Goal: Task Accomplishment & Management: Use online tool/utility

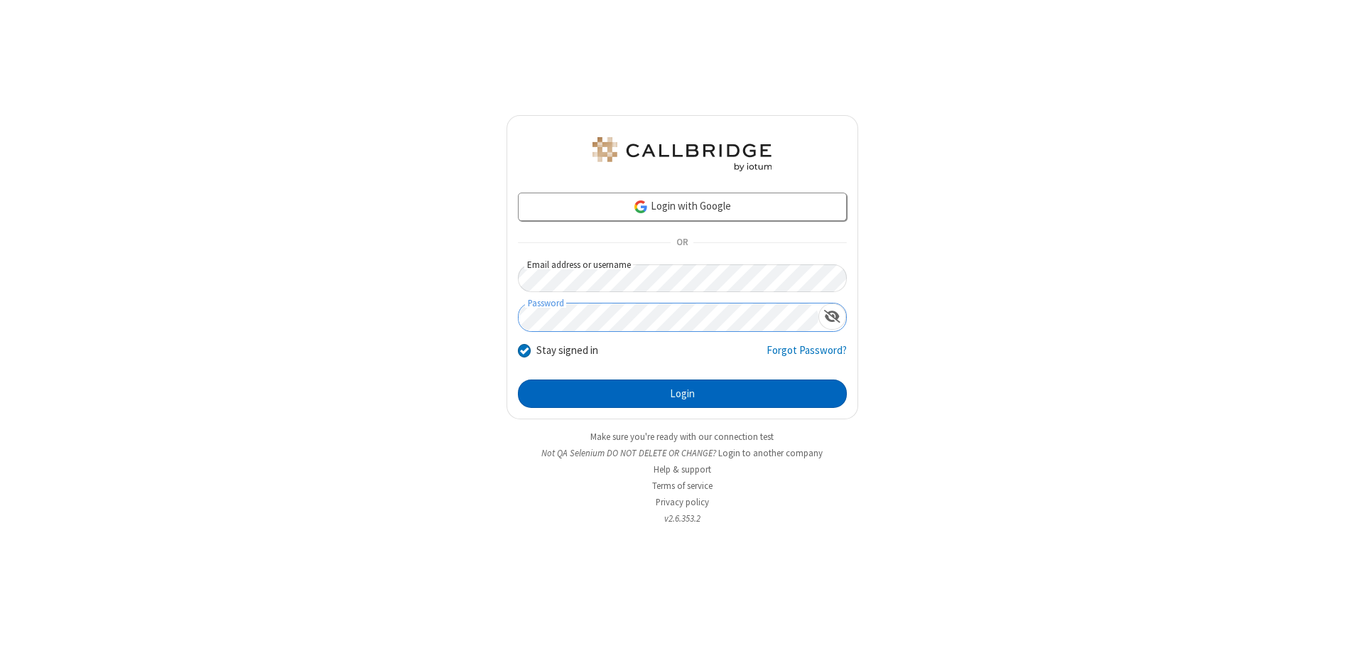
click at [682, 394] on button "Login" at bounding box center [682, 393] width 329 height 28
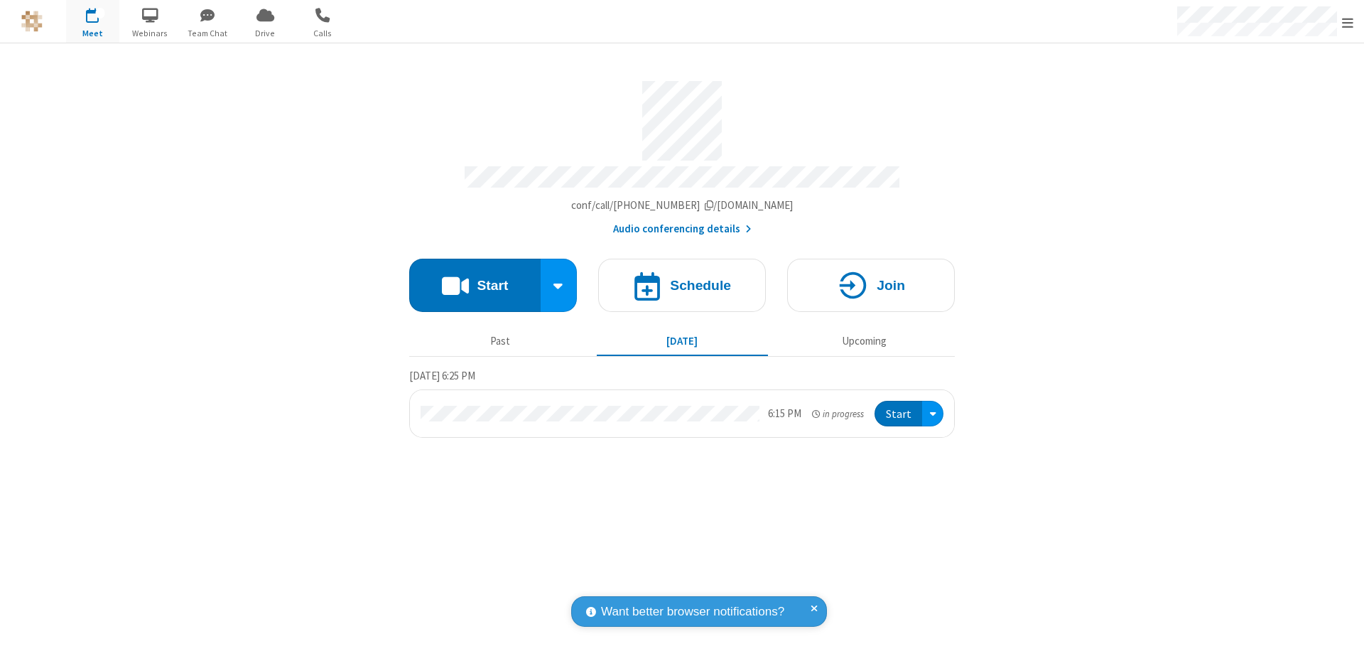
click at [475, 279] on button "Start" at bounding box center [474, 285] width 131 height 53
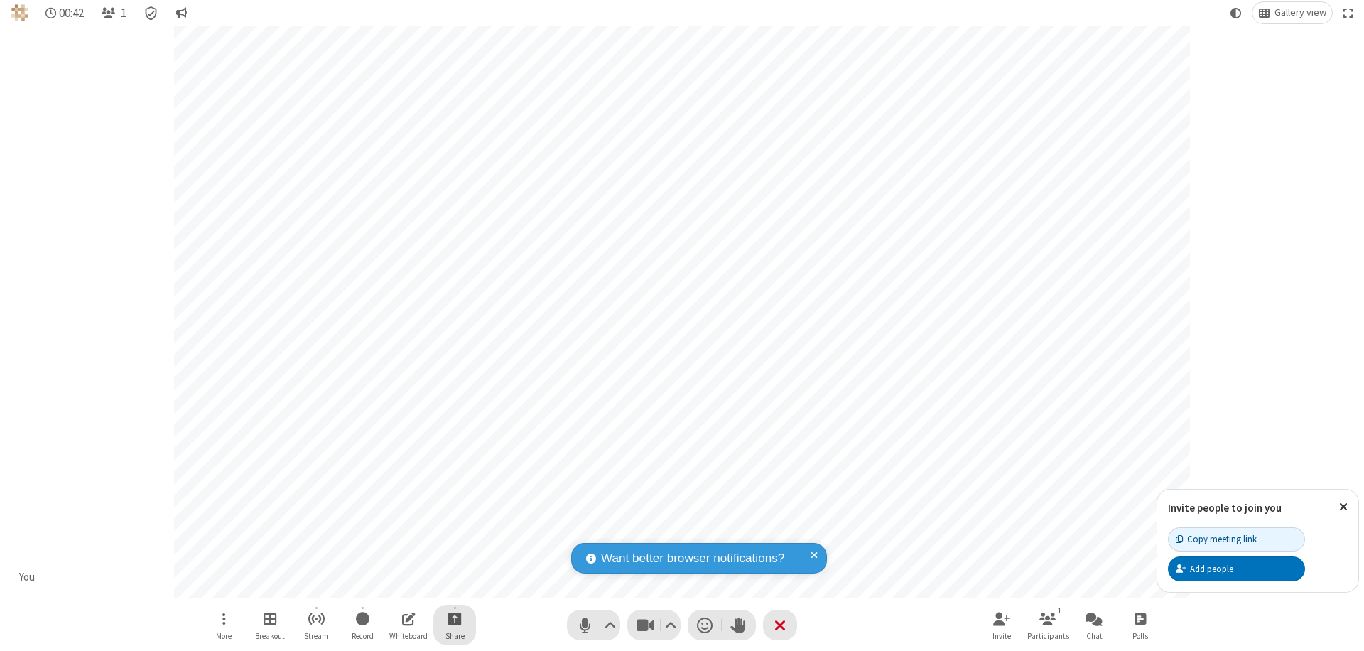
click at [455, 618] on span "Start sharing" at bounding box center [455, 619] width 14 height 18
click at [454, 531] on span "Share additional camera" at bounding box center [463, 535] width 105 height 12
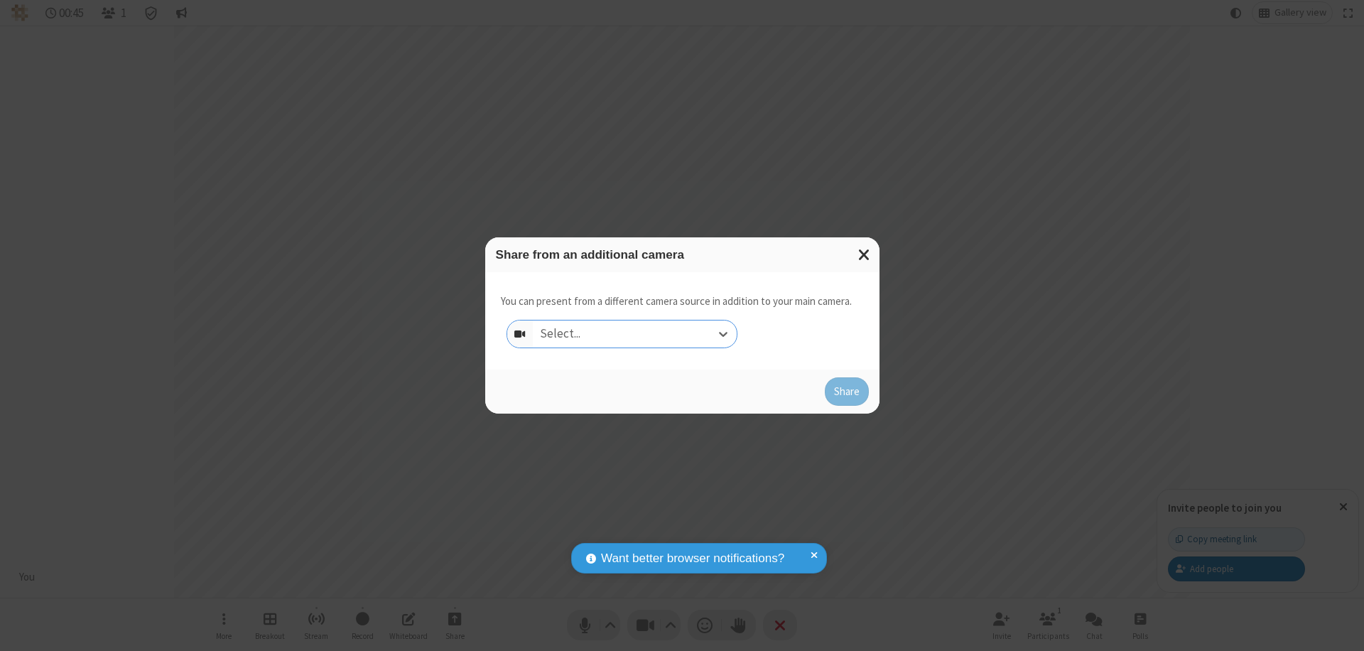
click at [635, 334] on div "Select..." at bounding box center [635, 333] width 204 height 27
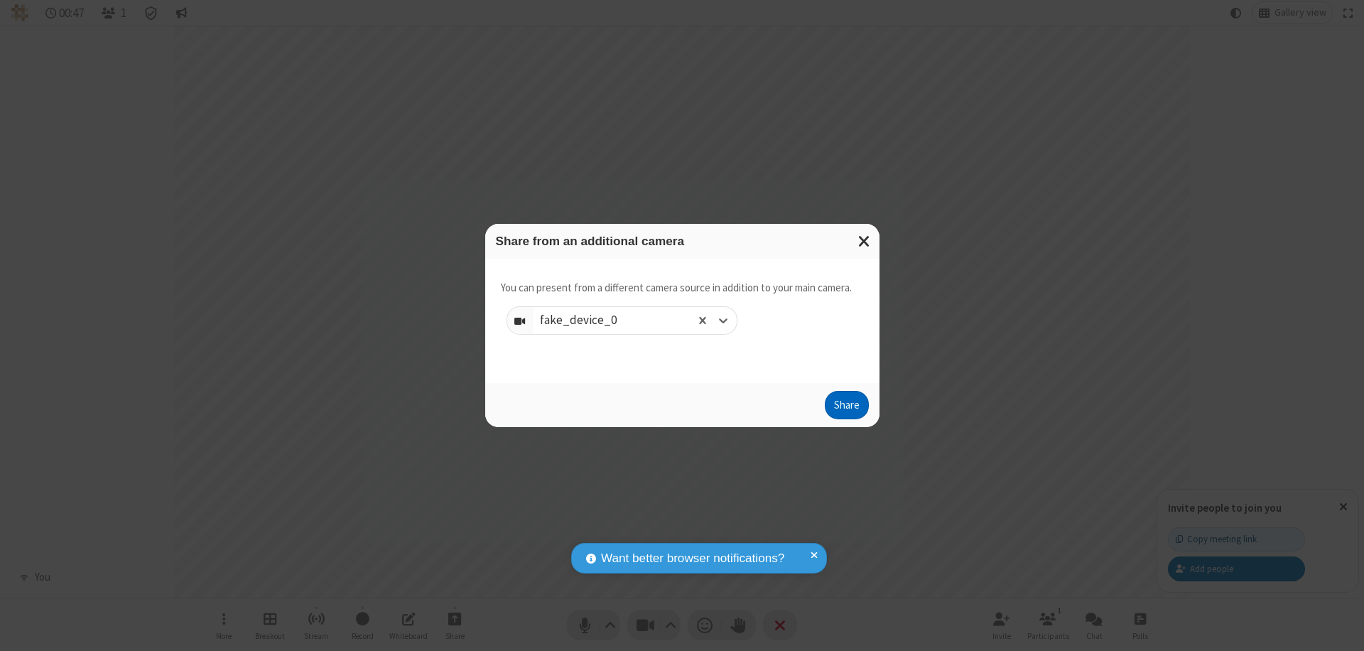
click at [846, 408] on button "Share" at bounding box center [847, 405] width 44 height 28
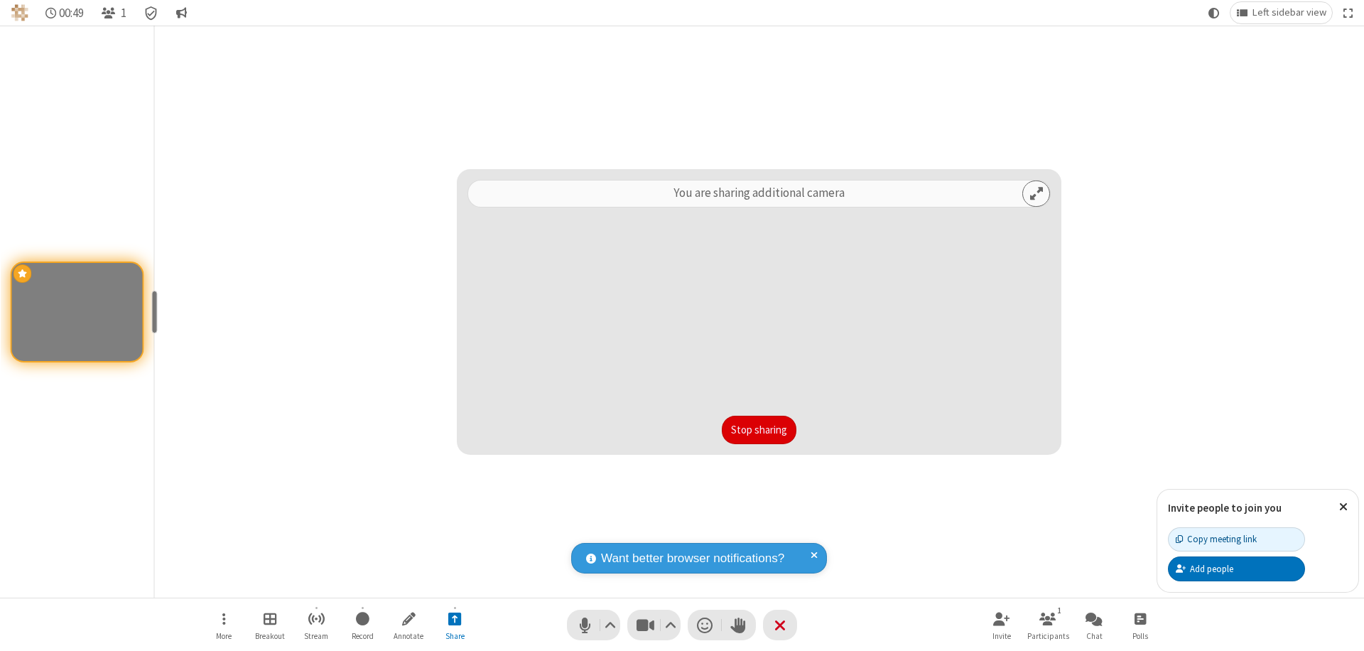
click at [759, 430] on button "Stop sharing" at bounding box center [759, 430] width 75 height 28
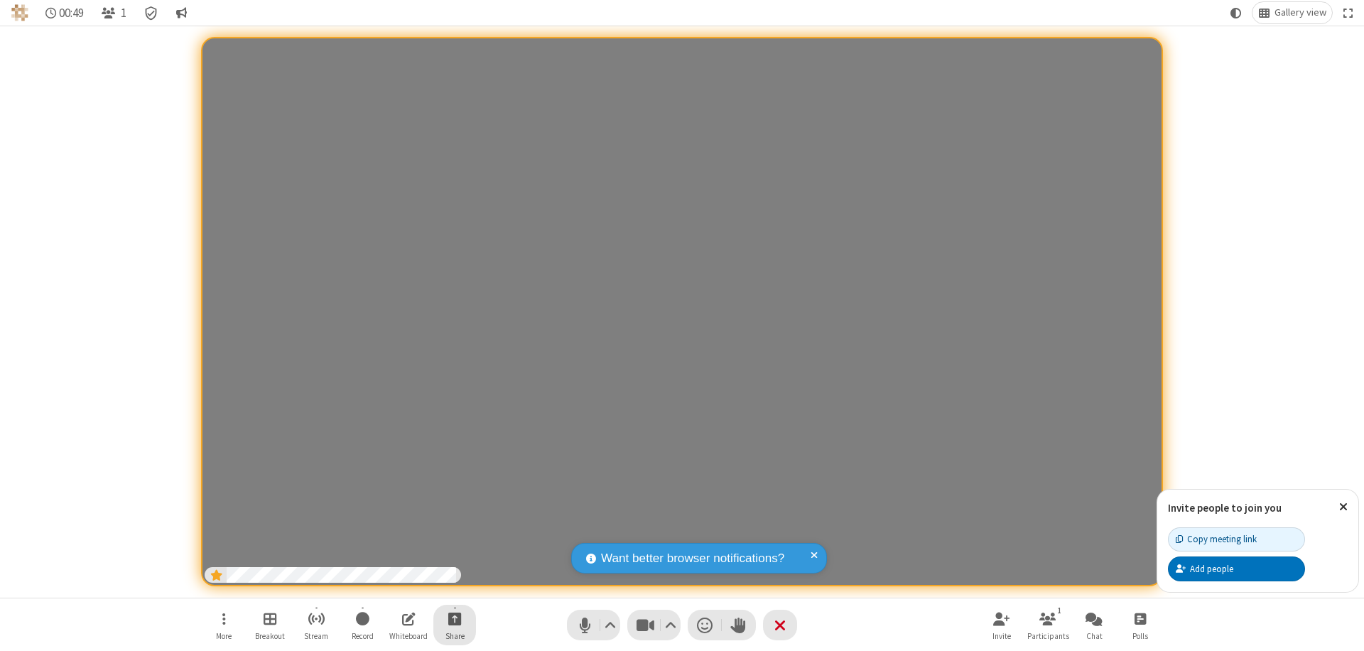
click at [455, 618] on span "Start sharing" at bounding box center [455, 619] width 14 height 18
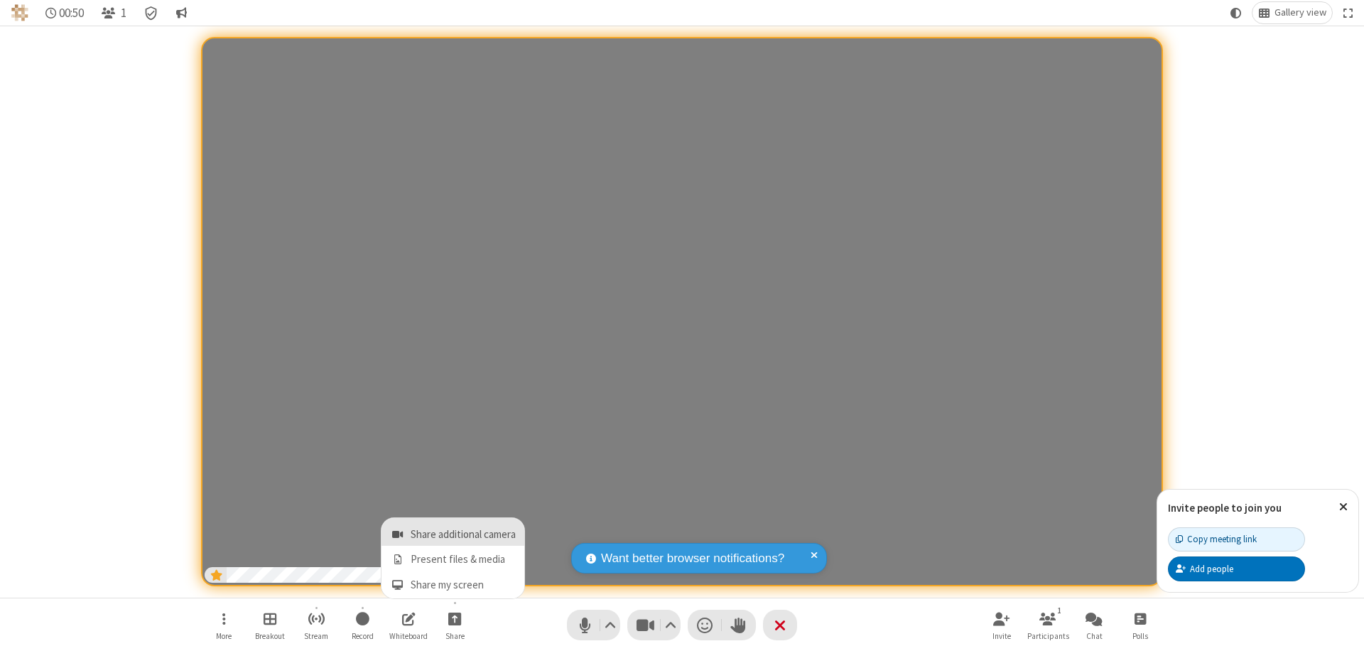
click at [454, 531] on span "Share additional camera" at bounding box center [463, 535] width 105 height 12
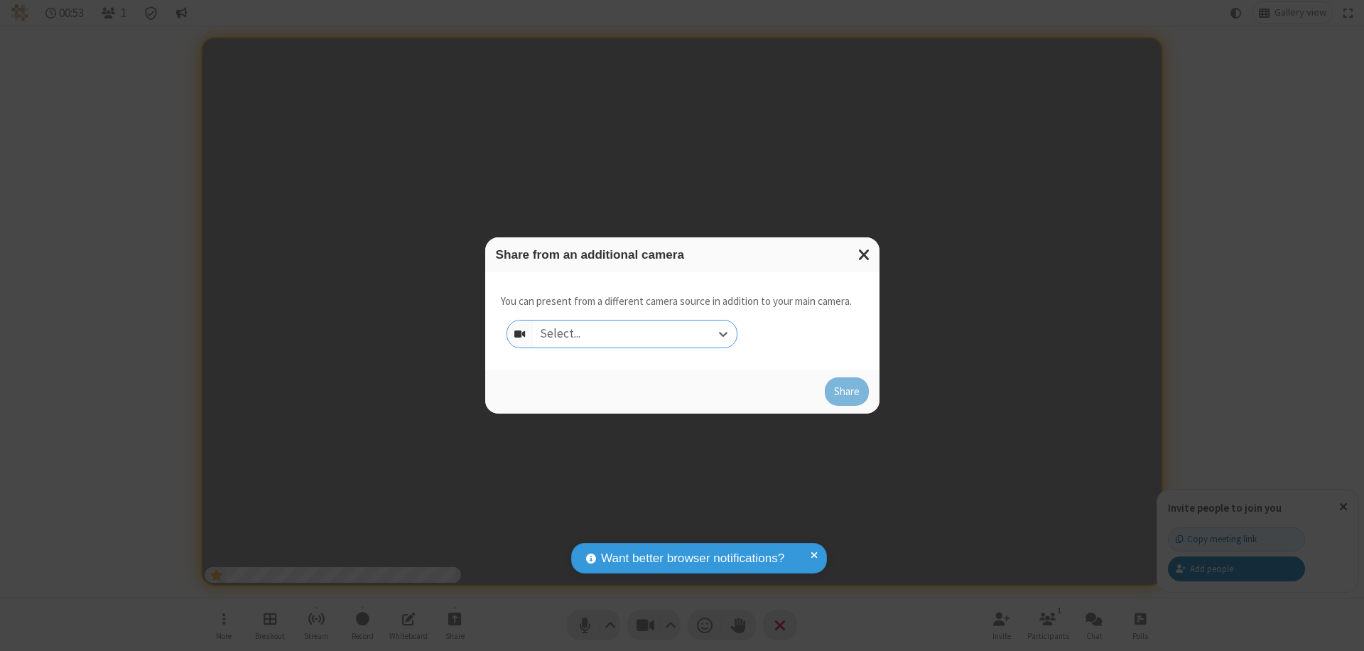
click at [635, 334] on div "Select..." at bounding box center [635, 333] width 204 height 27
